Goal: Obtain resource: Obtain resource

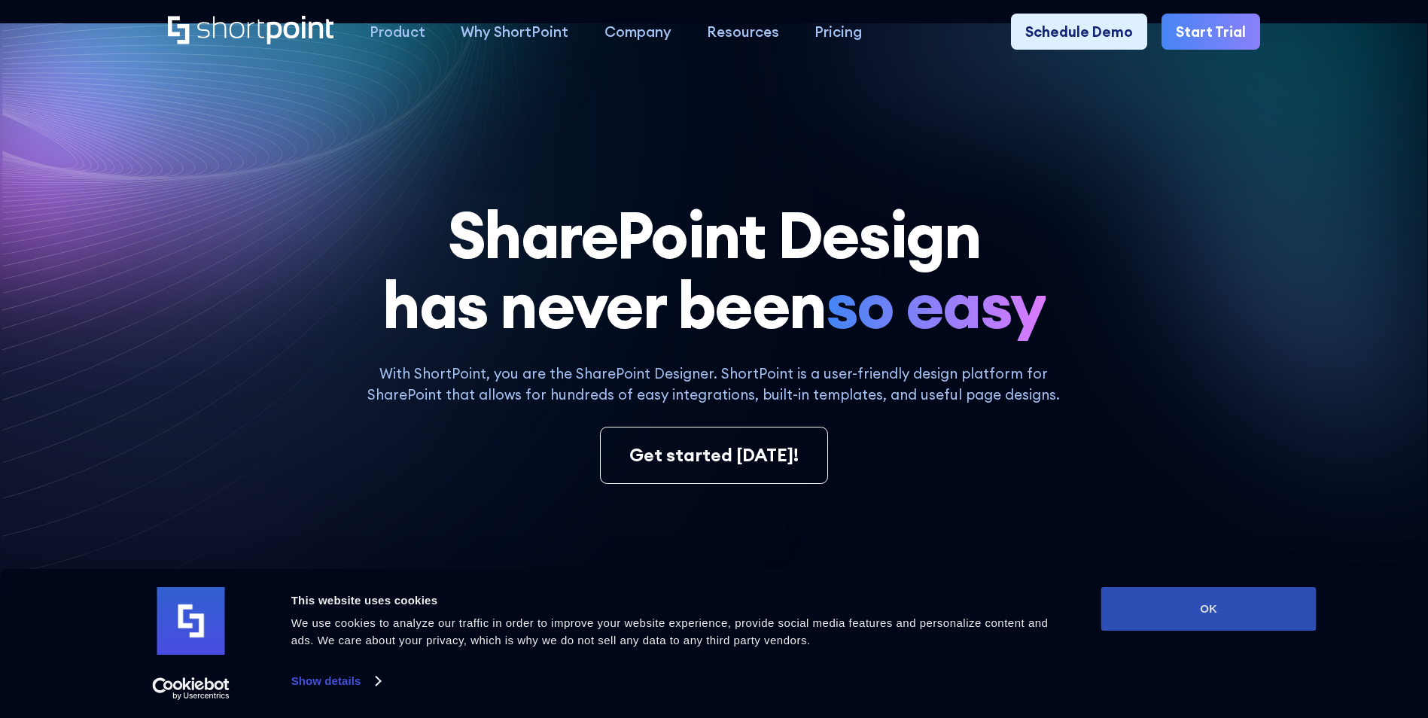
click at [1290, 605] on button "OK" at bounding box center [1209, 609] width 215 height 44
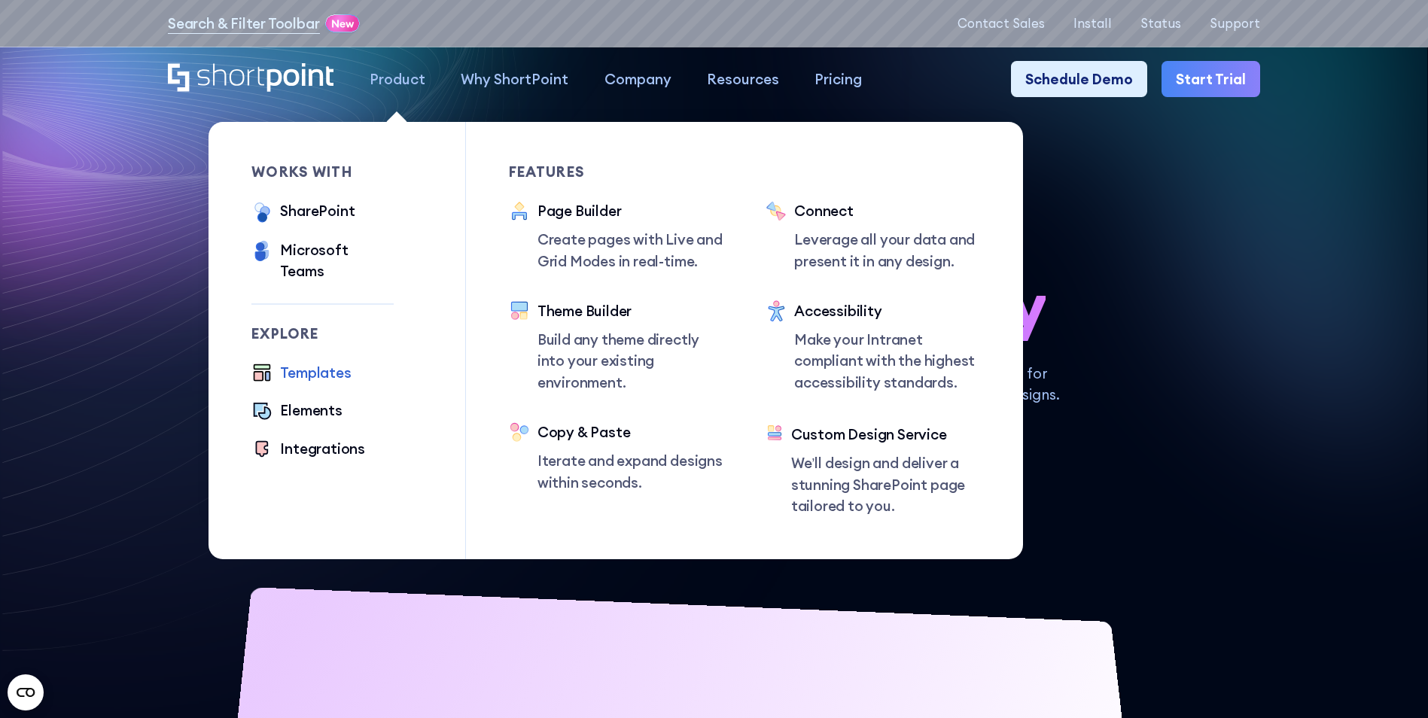
click at [307, 362] on div "Templates" at bounding box center [315, 372] width 71 height 21
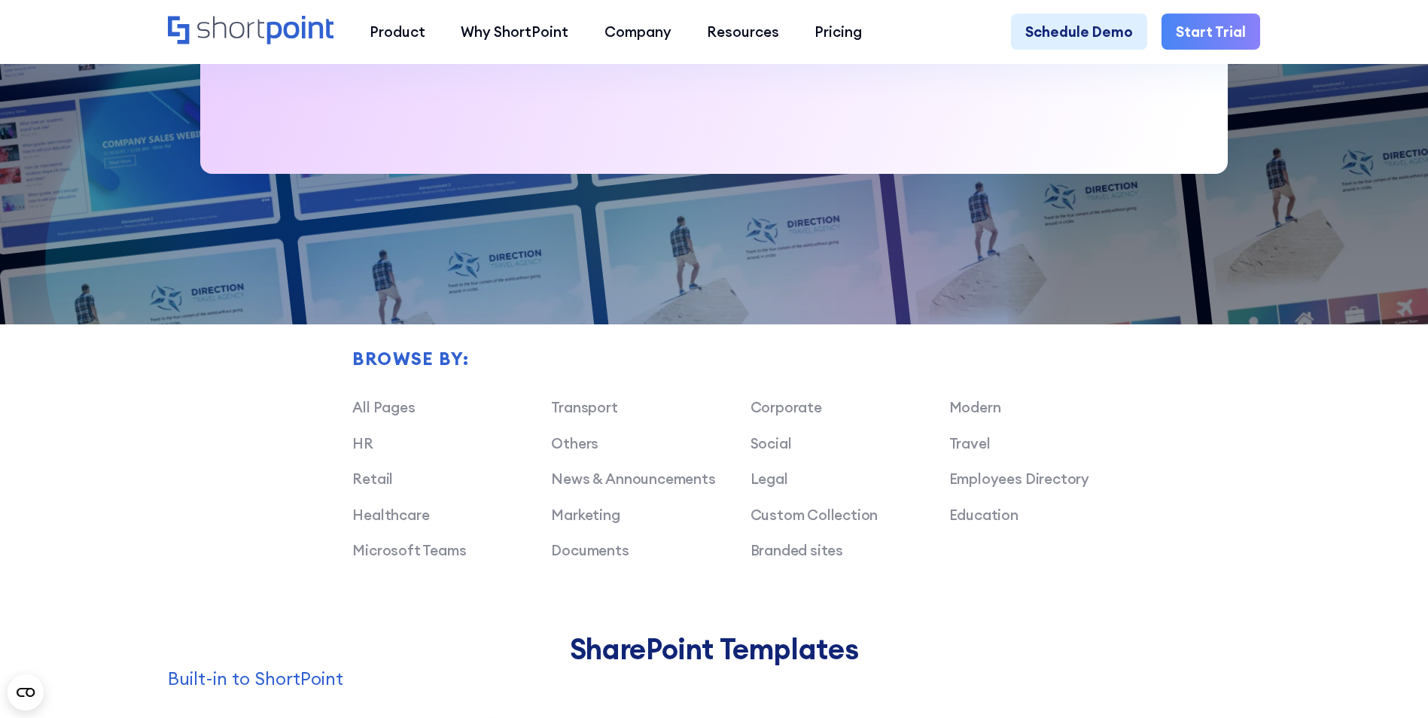
scroll to position [1130, 0]
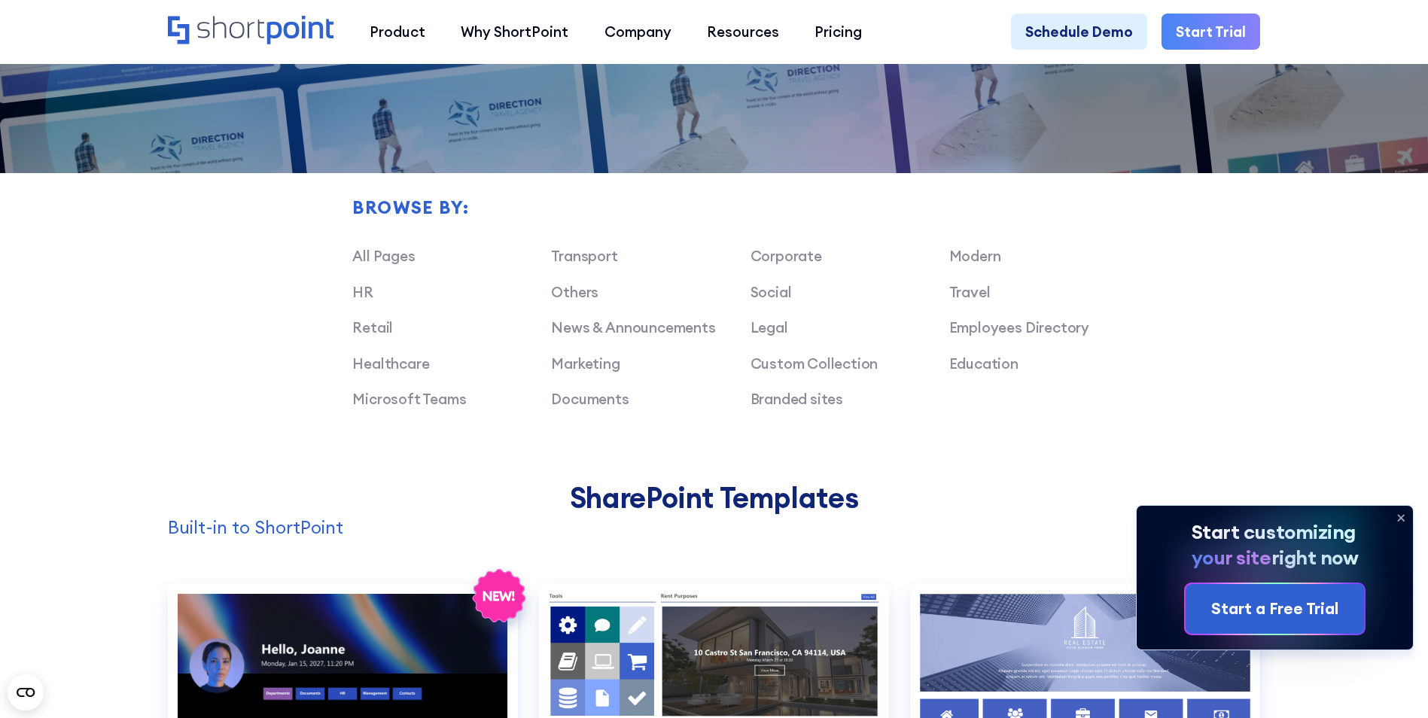
click at [1403, 519] on icon at bounding box center [1401, 518] width 6 height 6
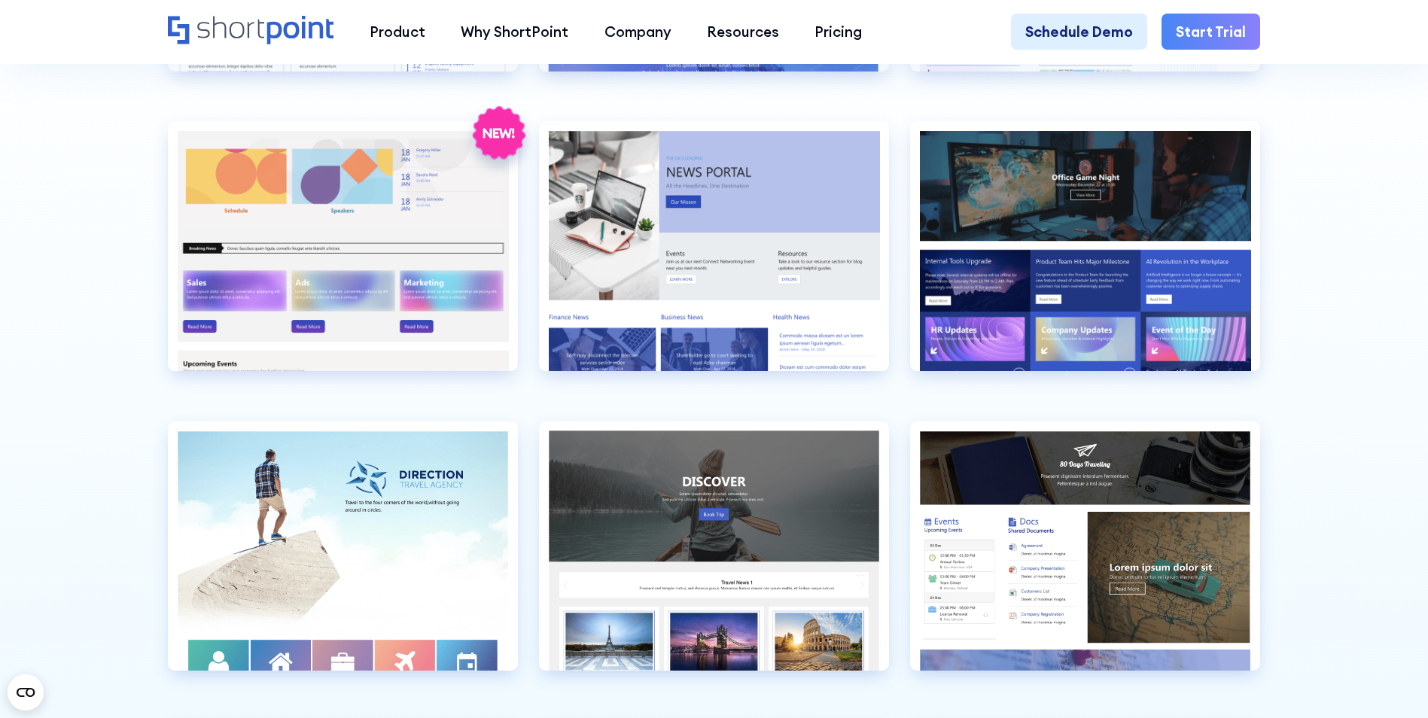
scroll to position [4443, 0]
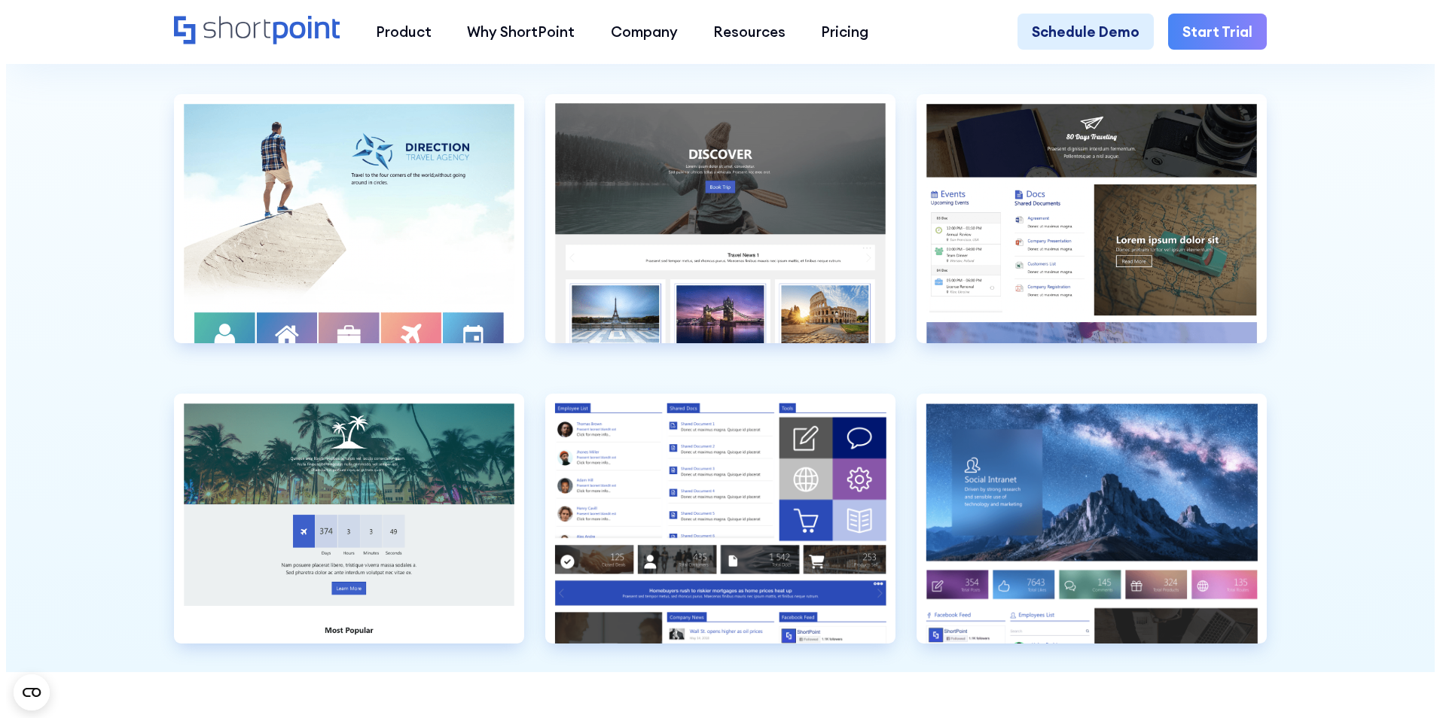
scroll to position [4593, 0]
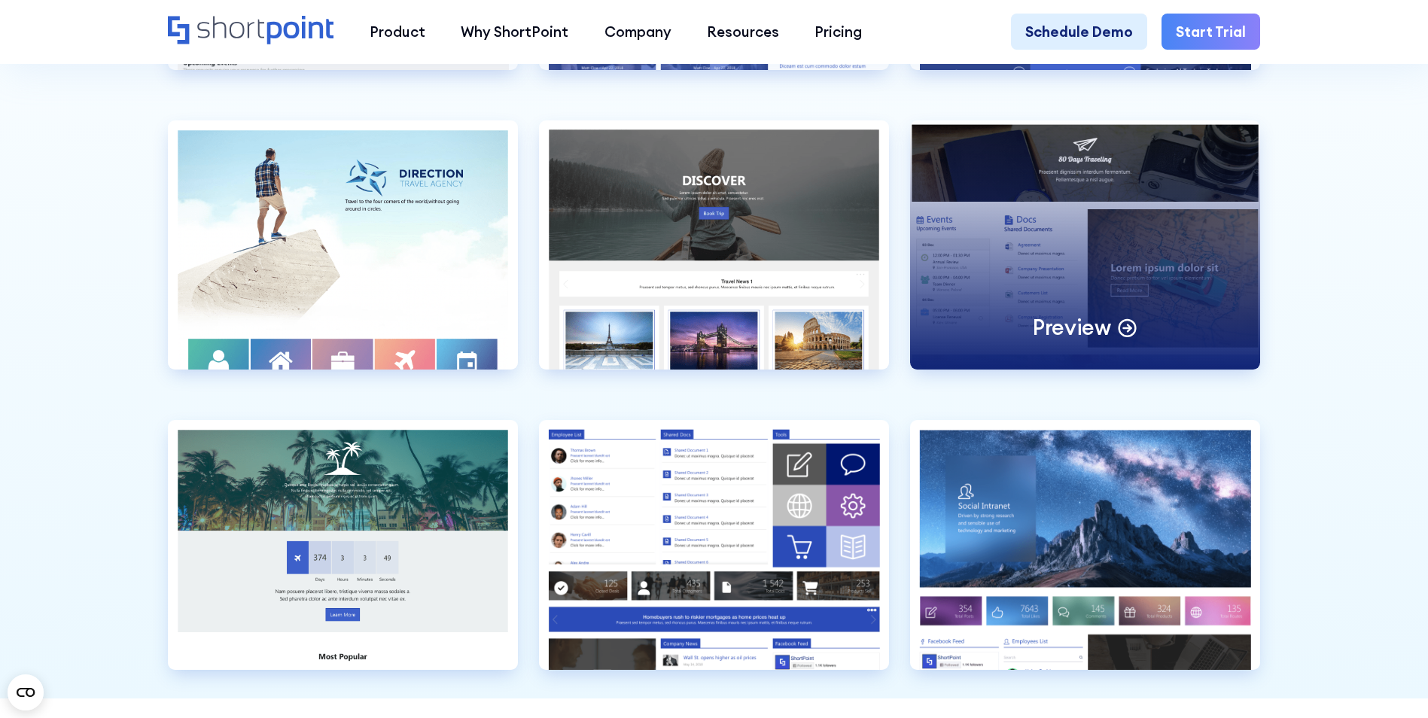
click at [1085, 342] on p "Preview" at bounding box center [1072, 328] width 78 height 28
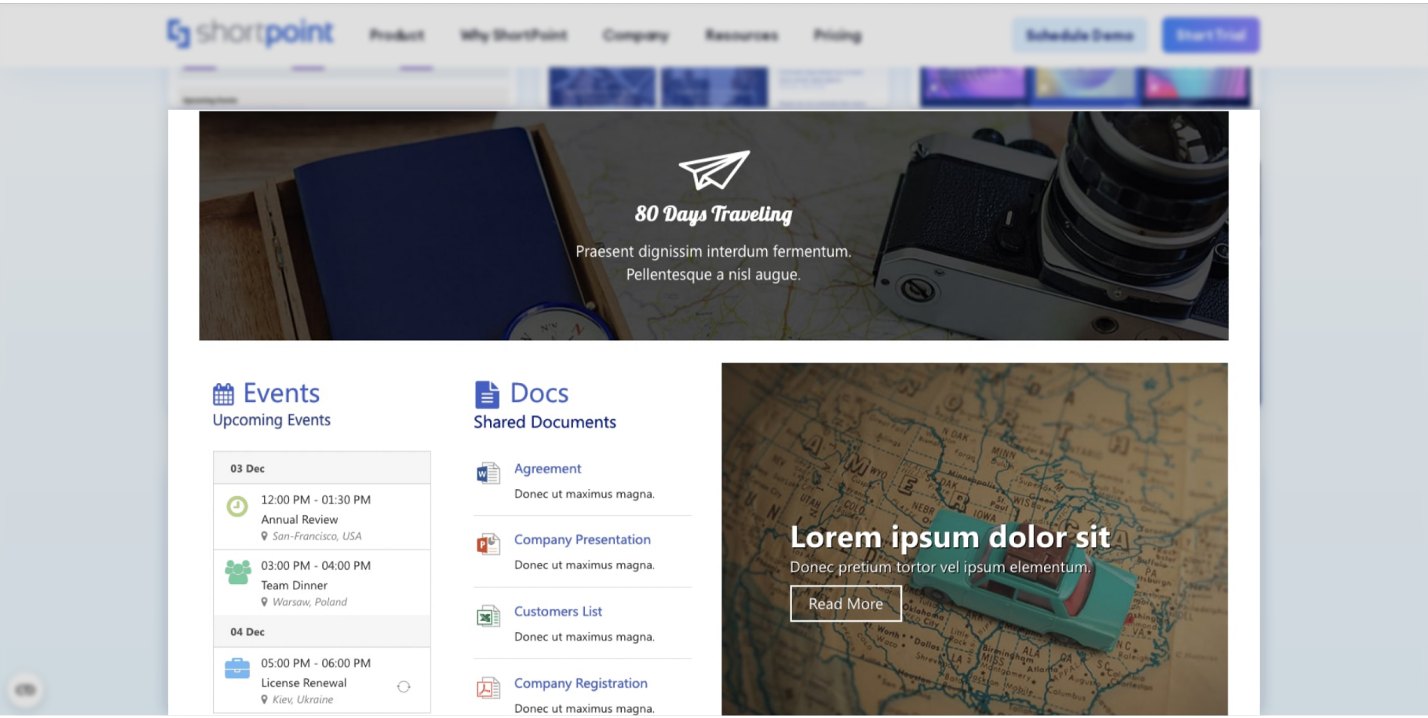
scroll to position [0, 0]
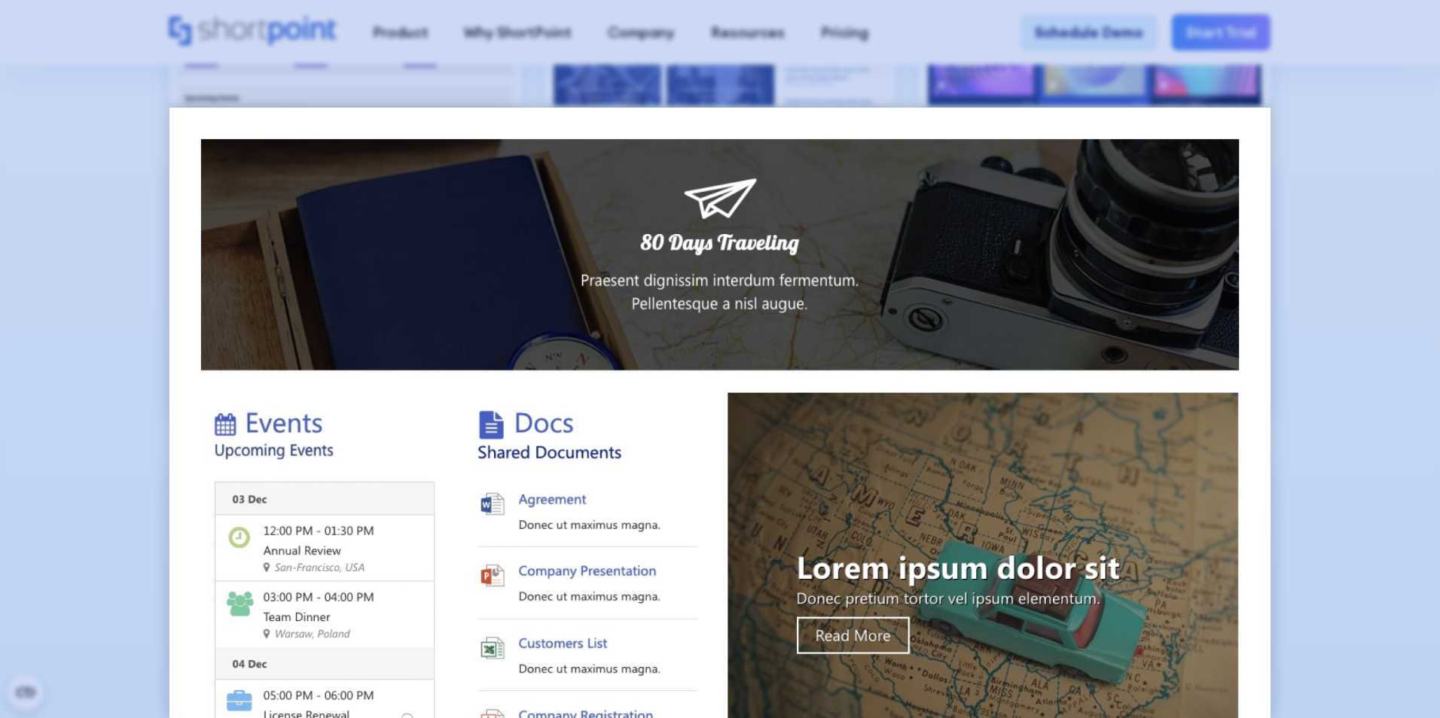
click at [1364, 337] on div at bounding box center [720, 359] width 1440 height 718
